Goal: Task Accomplishment & Management: Complete application form

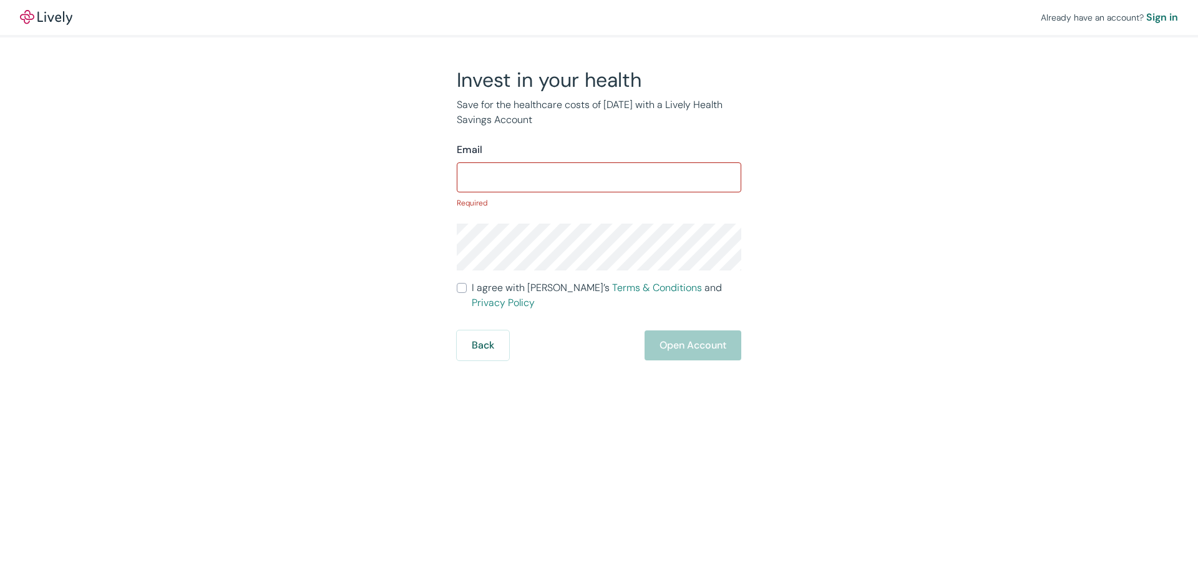
click at [488, 277] on form "Email ​ Required I agree with Lively’s Terms & Conditions and Privacy Policy Ba…" at bounding box center [599, 251] width 285 height 218
click at [461, 293] on input "I agree with Lively’s Terms & Conditions and Privacy Policy" at bounding box center [462, 288] width 10 height 10
checkbox input "true"
click at [479, 287] on span "I agree with Lively’s Terms & Conditions and Privacy Policy" at bounding box center [607, 295] width 270 height 30
click at [467, 287] on input "I agree with Lively’s Terms & Conditions and Privacy Policy" at bounding box center [462, 288] width 10 height 10
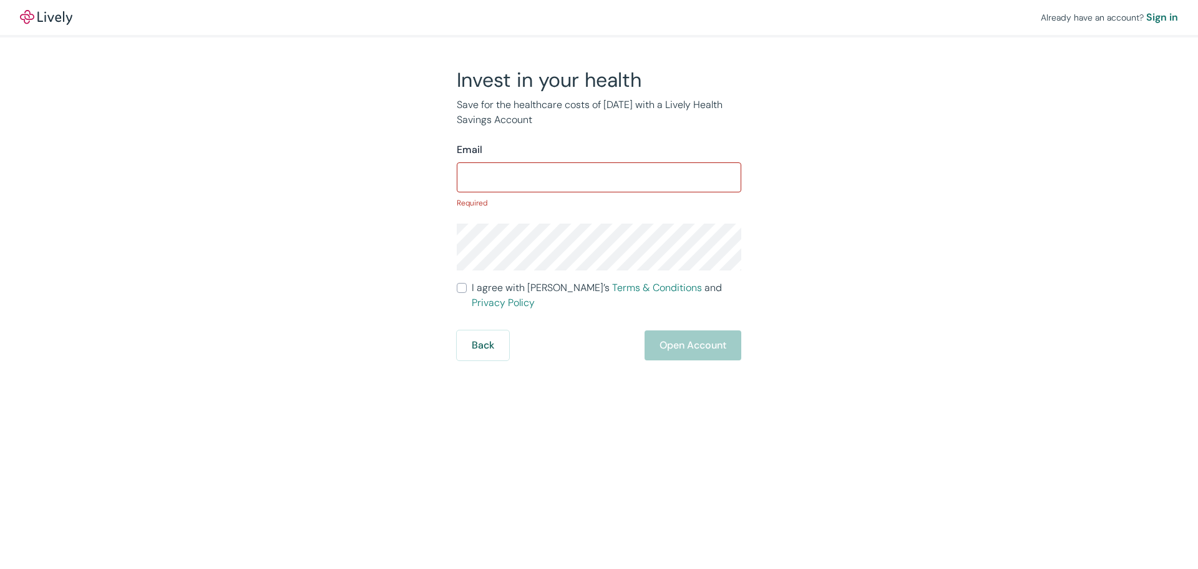
checkbox input "true"
click at [516, 168] on input "Email" at bounding box center [599, 177] width 285 height 25
paste input "[PERSON_NAME][EMAIL_ADDRESS][DOMAIN_NAME]"
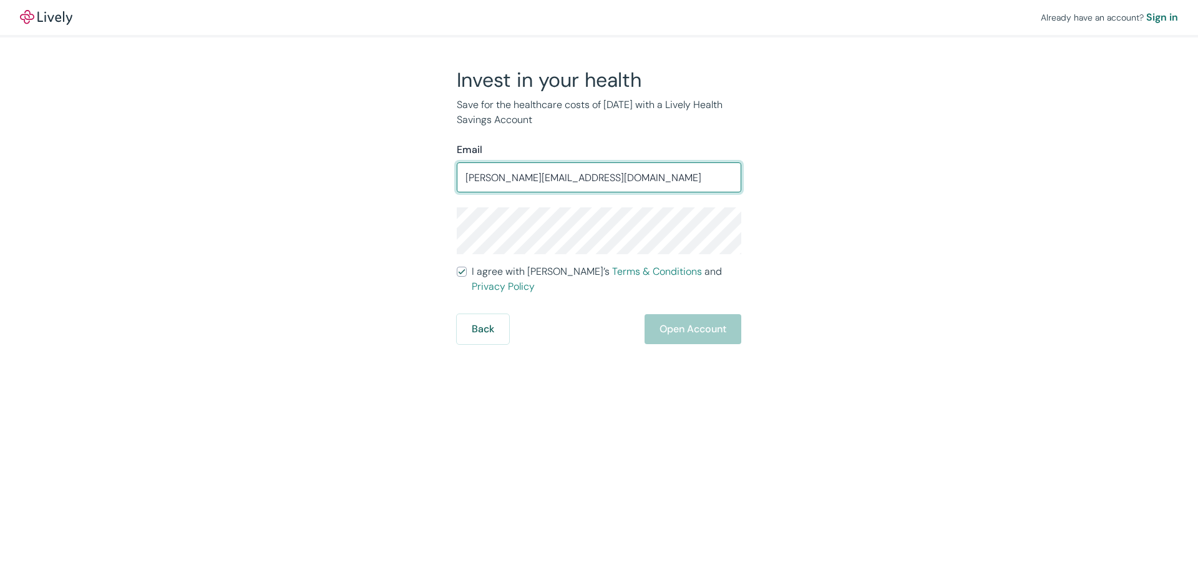
type input "[PERSON_NAME][EMAIL_ADDRESS][DOMAIN_NAME]"
click at [589, 124] on p "Save for the healthcare costs of [DATE] with a Lively Health Savings Account" at bounding box center [599, 112] width 285 height 30
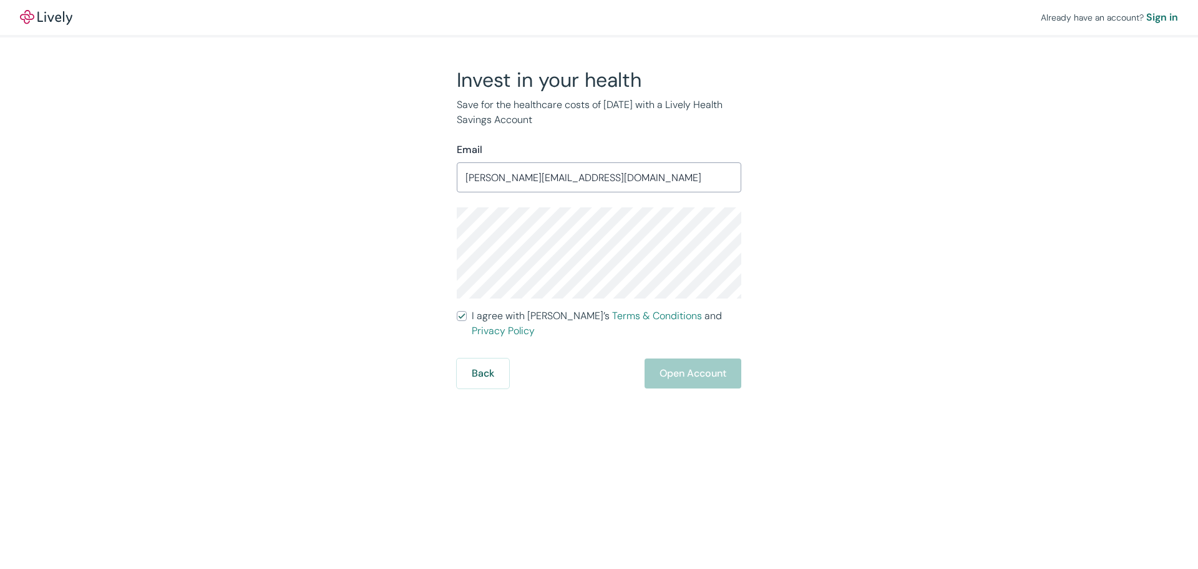
click at [391, 232] on div "Invest in your health Save for the healthcare costs of [DATE] with a Lively Hea…" at bounding box center [591, 227] width 599 height 321
click at [545, 460] on div "Already have an account? Sign in Invest in your health Save for the healthcare …" at bounding box center [599, 284] width 1198 height 569
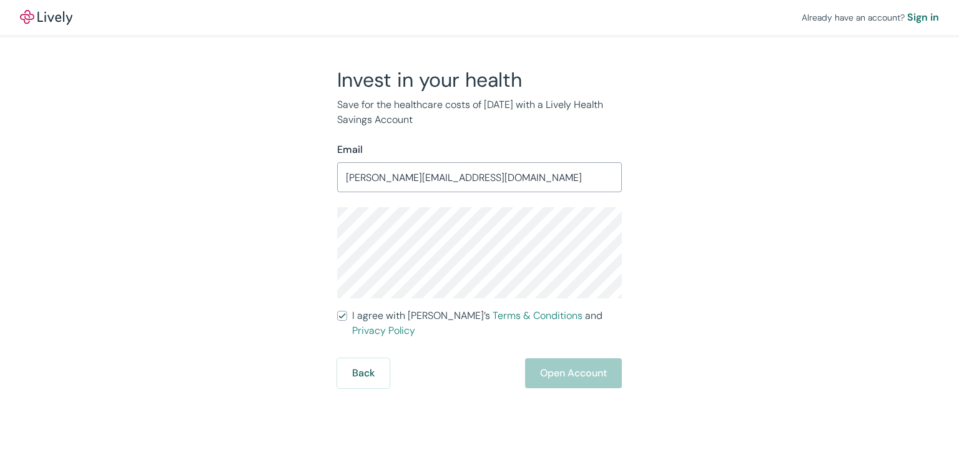
click at [288, 216] on div "Invest in your health Save for the healthcare costs of [DATE] with a Lively Hea…" at bounding box center [471, 227] width 599 height 321
click at [282, 220] on div "Invest in your health Save for the healthcare costs of [DATE] with a Lively Hea…" at bounding box center [471, 227] width 599 height 321
click at [297, 215] on div "Invest in your health Save for the healthcare costs of [DATE] with a Lively Hea…" at bounding box center [471, 227] width 599 height 321
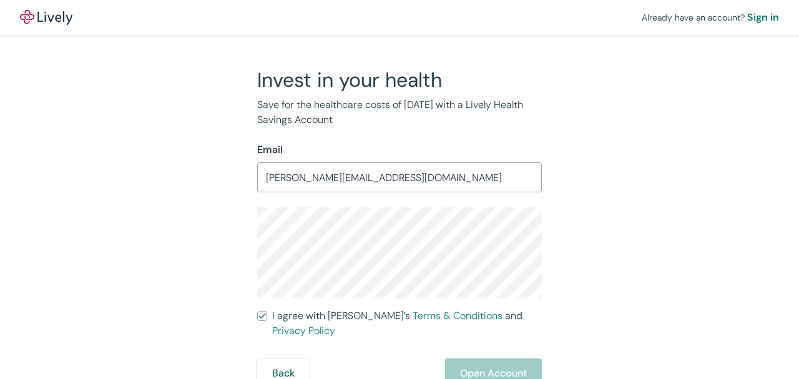
click at [419, 120] on p "Save for the healthcare costs of [DATE] with a Lively Health Savings Account" at bounding box center [399, 112] width 285 height 30
click at [135, 196] on div "Invest in your health Save for the healthcare costs of [DATE] with a Lively Hea…" at bounding box center [391, 227] width 599 height 321
click at [214, 200] on div "Invest in your health Save for the healthcare costs of [DATE] with a Lively Hea…" at bounding box center [391, 227] width 599 height 321
click at [160, 196] on div "Invest in your health Save for the healthcare costs of [DATE] with a Lively Hea…" at bounding box center [391, 227] width 599 height 321
click at [170, 177] on div "Invest in your health Save for the healthcare costs of [DATE] with a Lively Hea…" at bounding box center [391, 227] width 599 height 321
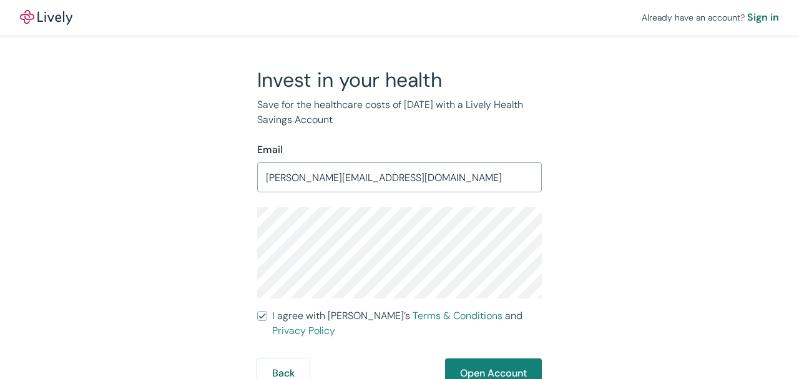
click at [86, 144] on div "Already have an account? Sign in Invest in your health Save for the healthcare …" at bounding box center [399, 194] width 799 height 388
click at [180, 239] on div "Invest in your health Save for the healthcare costs of [DATE] with a Lively Hea…" at bounding box center [391, 227] width 599 height 321
click at [179, 238] on div "Invest in your health Save for the healthcare costs of [DATE] with a Lively Hea…" at bounding box center [391, 227] width 599 height 321
click at [506, 358] on button "Open Account" at bounding box center [493, 373] width 97 height 30
click at [471, 358] on div "Back Just a moment" at bounding box center [399, 373] width 285 height 30
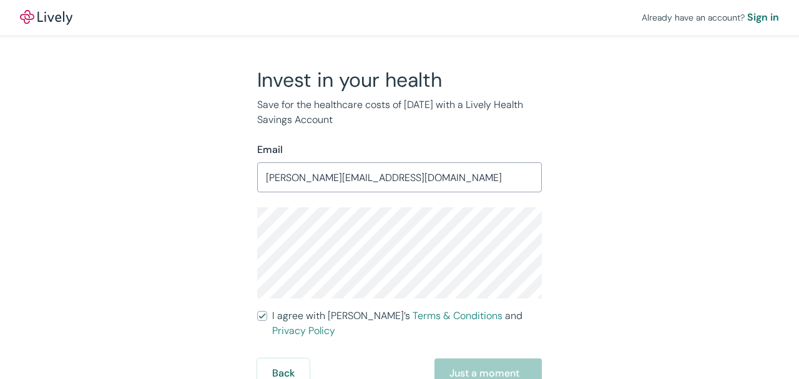
click at [471, 358] on div "Back Just a moment" at bounding box center [399, 373] width 285 height 30
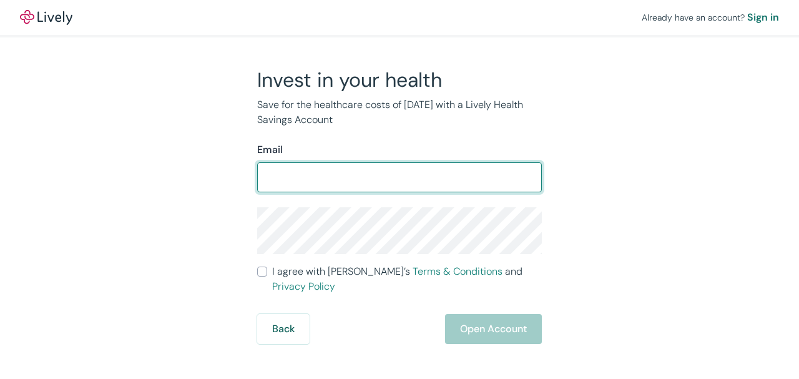
click at [353, 171] on input "Email" at bounding box center [399, 177] width 285 height 25
type input "alice@krubow.com"
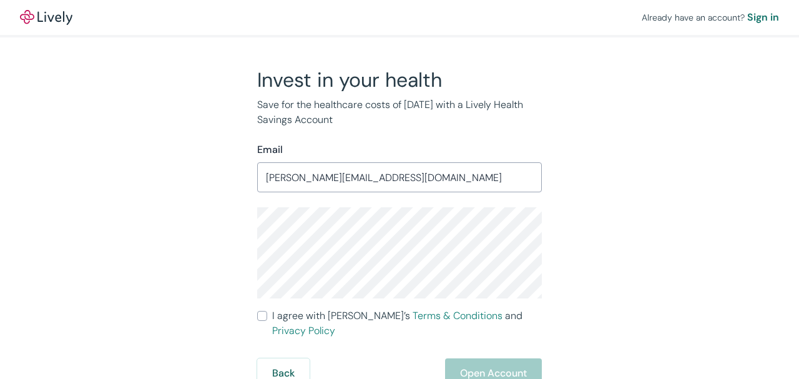
click at [263, 314] on input "I agree with Lively’s Terms & Conditions and Privacy Policy" at bounding box center [262, 316] width 10 height 10
checkbox input "true"
click at [501, 358] on button "Open Account" at bounding box center [493, 373] width 97 height 30
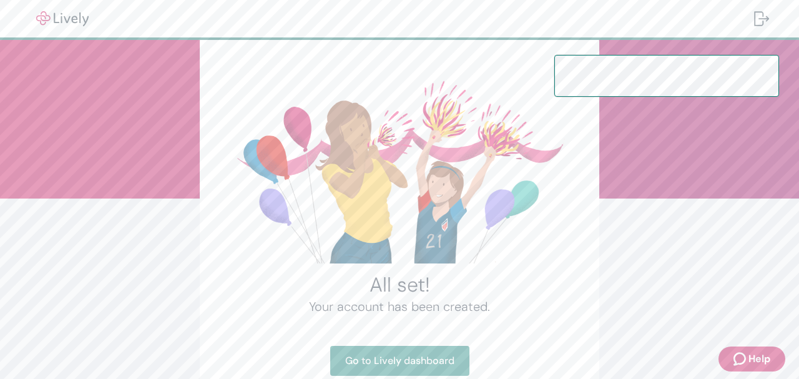
scroll to position [115, 0]
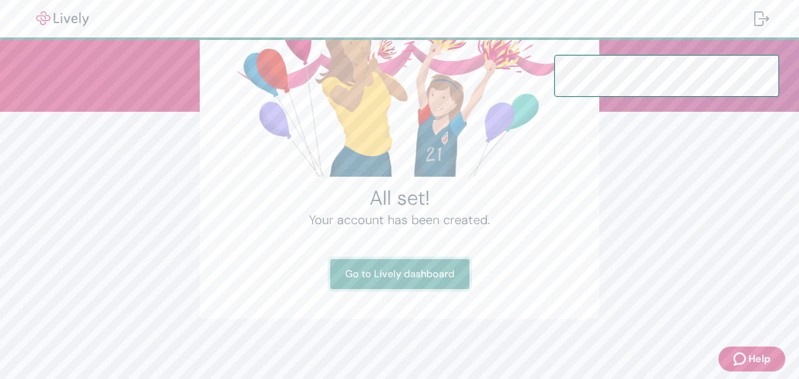
click at [414, 279] on link "Go to Lively dashboard" at bounding box center [399, 274] width 139 height 30
